Goal: Transaction & Acquisition: Purchase product/service

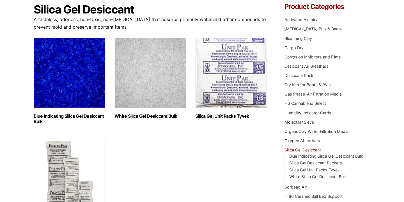
scroll to position [57, 0]
click at [149, 80] on img "Visit product category White Silica Gel Desiccant Bulk" at bounding box center [150, 72] width 72 height 70
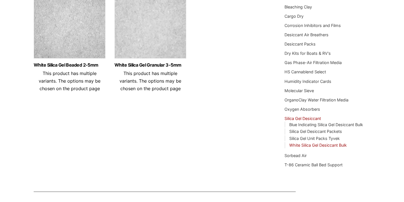
scroll to position [68, 0]
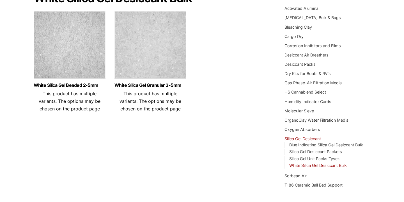
click at [82, 59] on img at bounding box center [70, 46] width 72 height 70
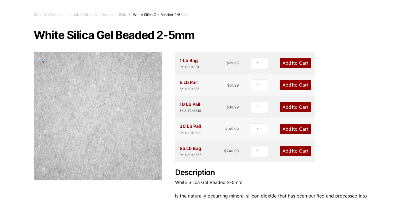
scroll to position [30, 0]
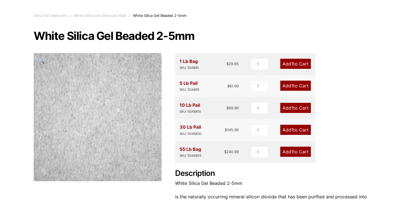
click at [286, 64] on link "Add 1 to Cart" at bounding box center [295, 64] width 31 height 10
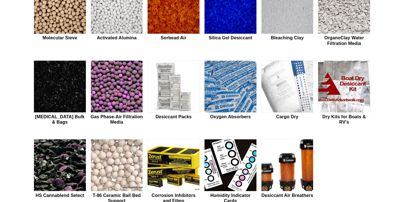
scroll to position [200, 0]
